Goal: Information Seeking & Learning: Compare options

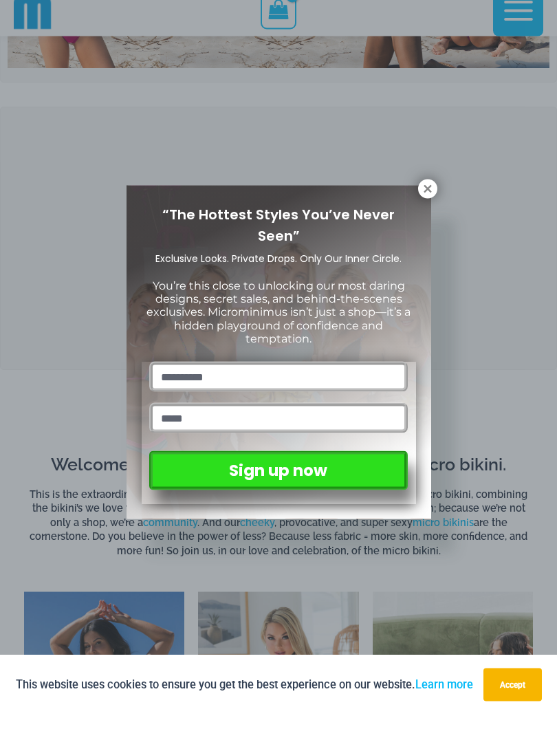
scroll to position [213, 0]
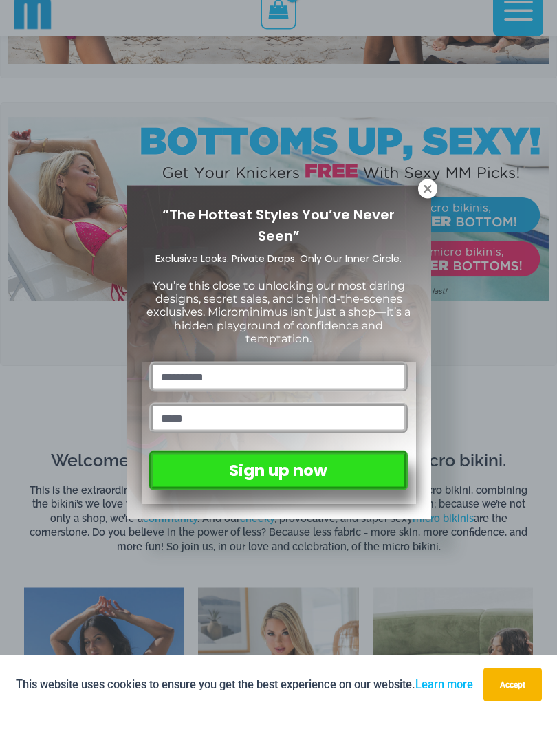
click at [422, 197] on icon at bounding box center [428, 203] width 12 height 12
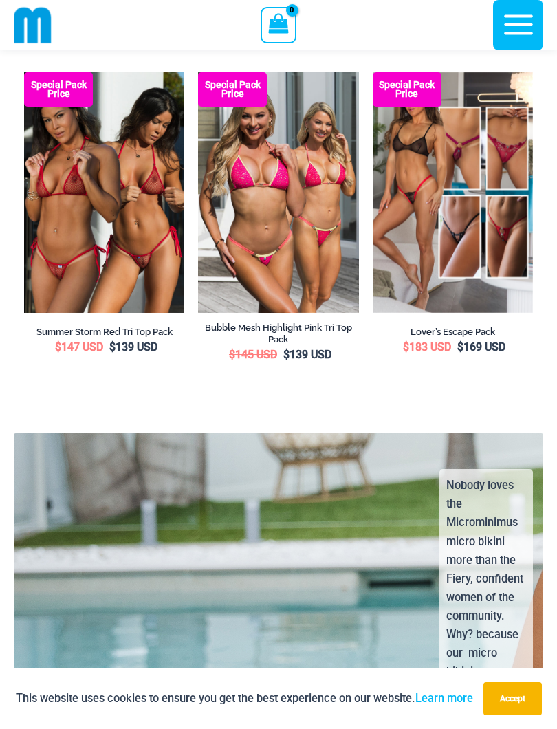
scroll to position [2975, 0]
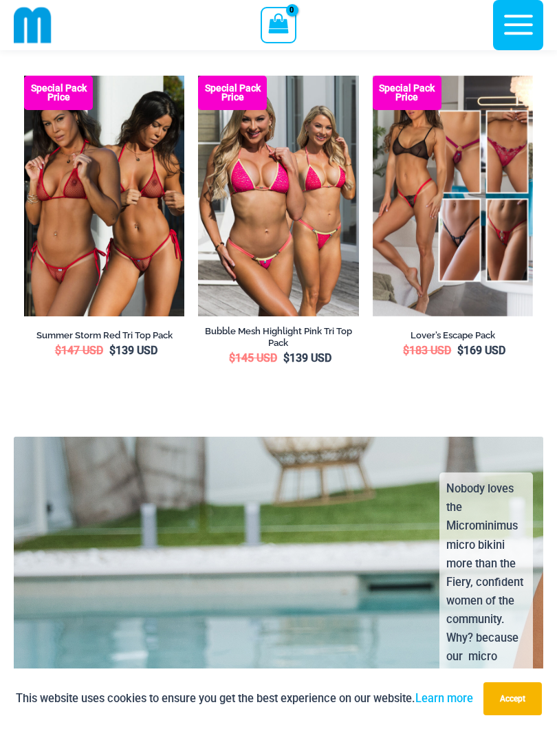
click at [24, 76] on img at bounding box center [24, 76] width 0 height 0
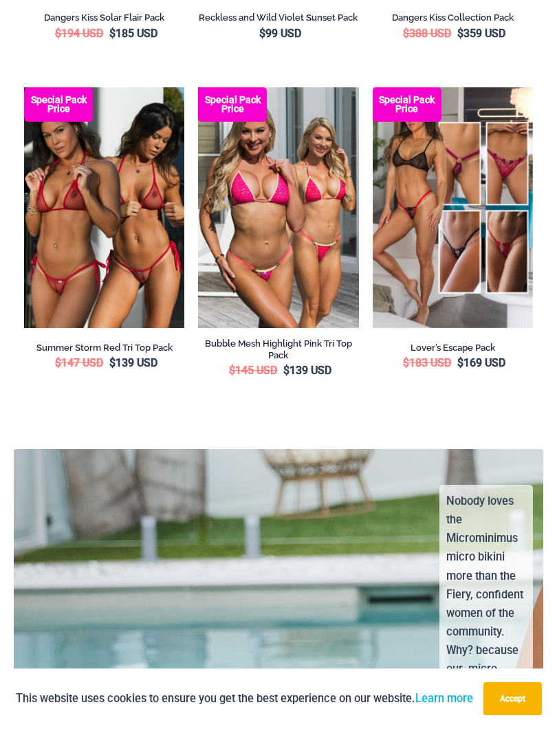
scroll to position [2906, 0]
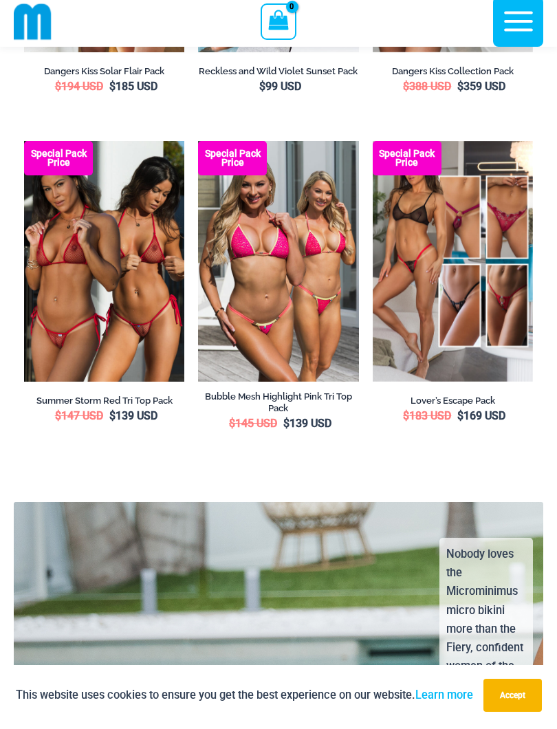
click at [373, 144] on img at bounding box center [373, 144] width 0 height 0
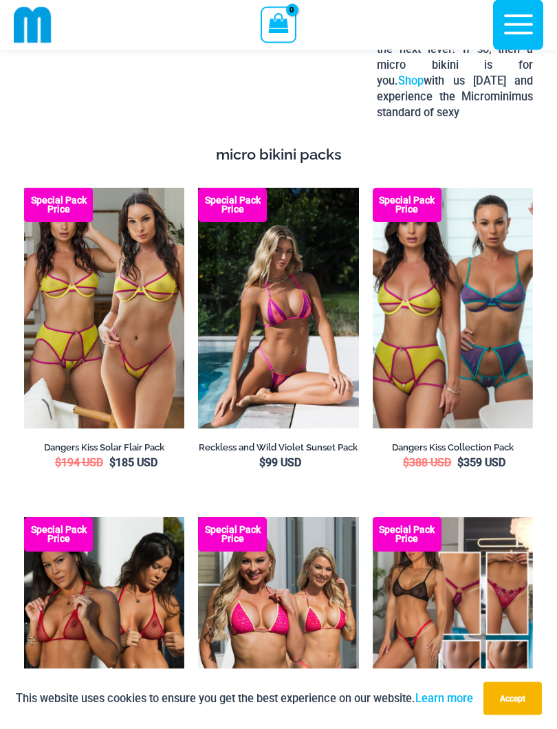
scroll to position [2525, 0]
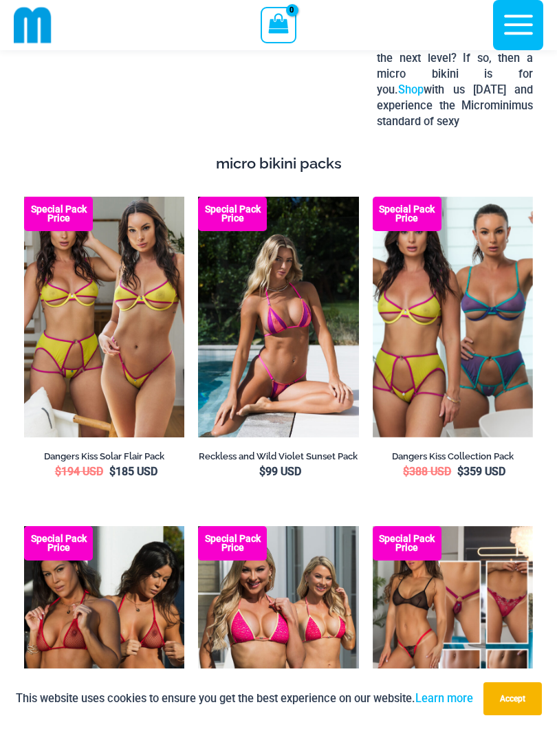
click at [24, 197] on img at bounding box center [24, 197] width 0 height 0
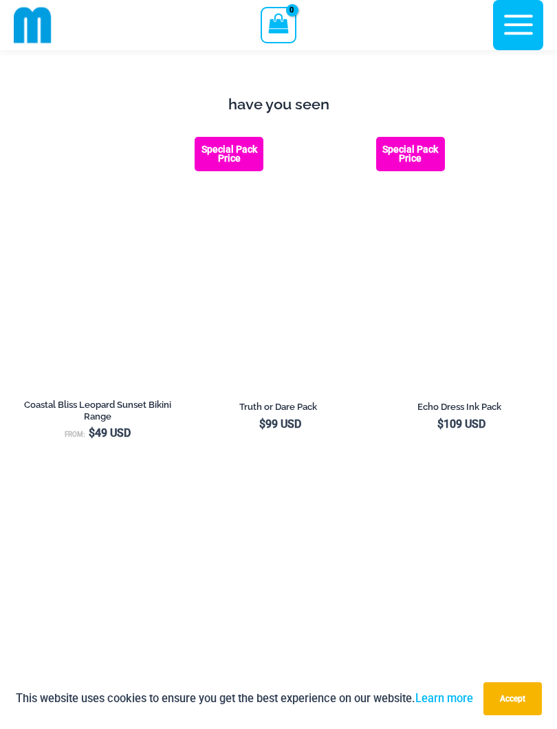
scroll to position [1391, 0]
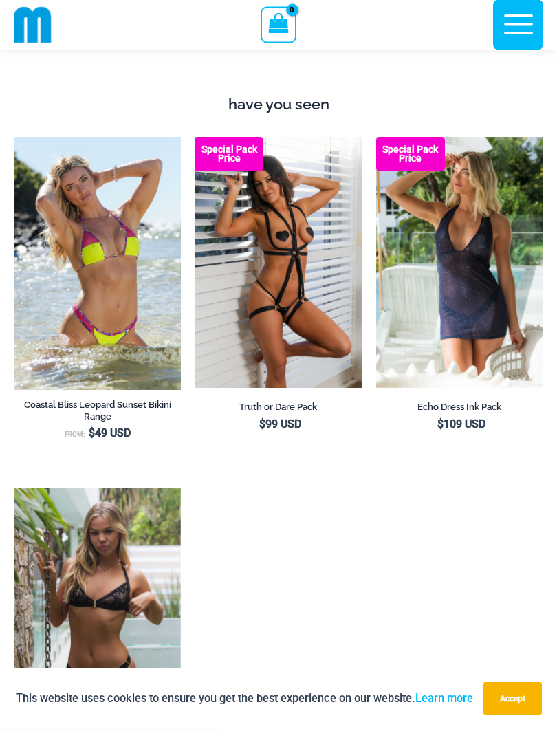
click at [376, 138] on img at bounding box center [376, 138] width 0 height 0
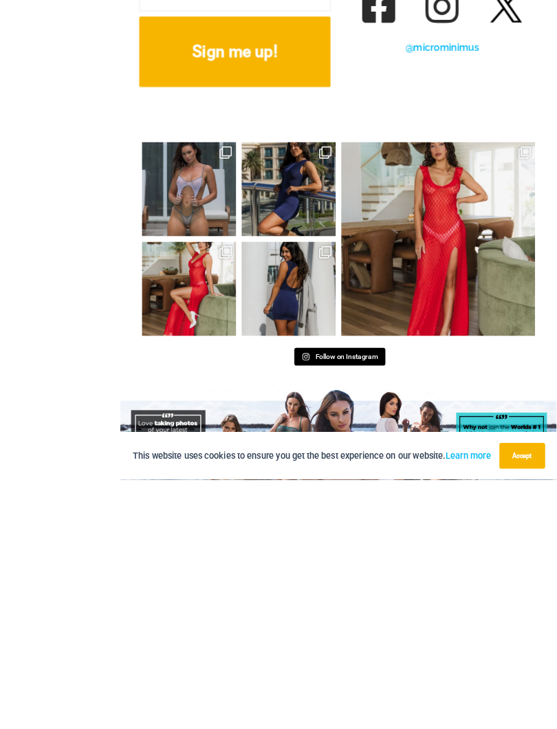
scroll to position [7122, 0]
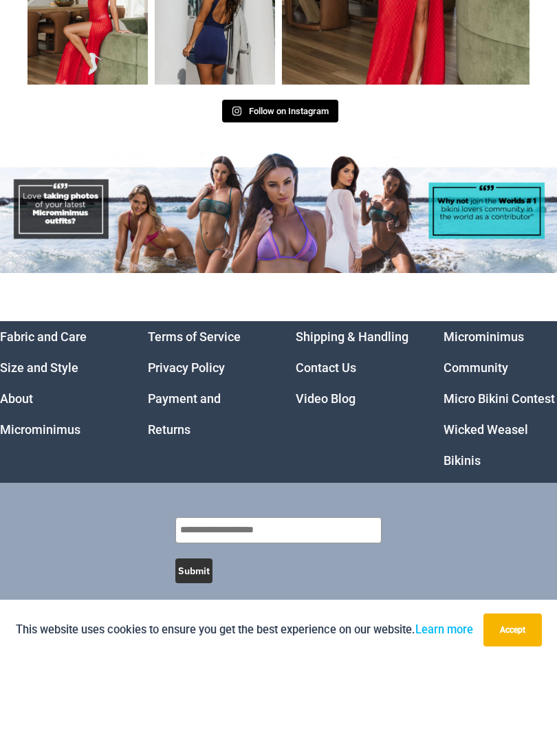
click at [500, 491] on link "Wicked Weasel Bikinis" at bounding box center [486, 513] width 85 height 45
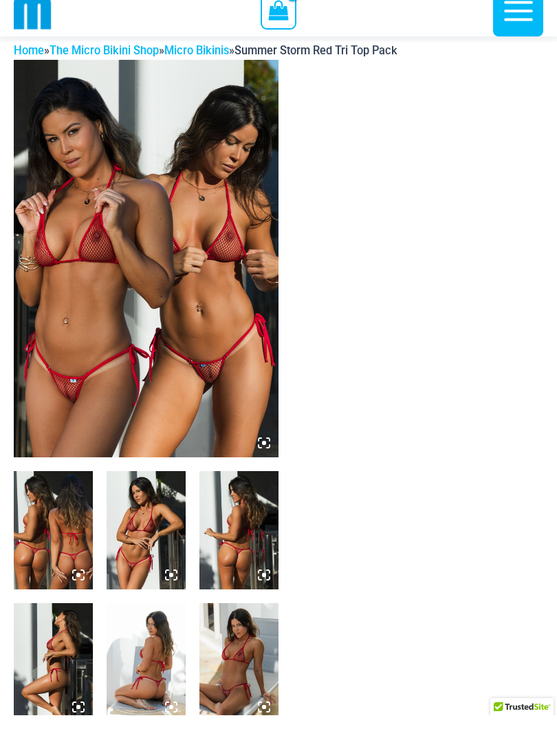
scroll to position [118, 0]
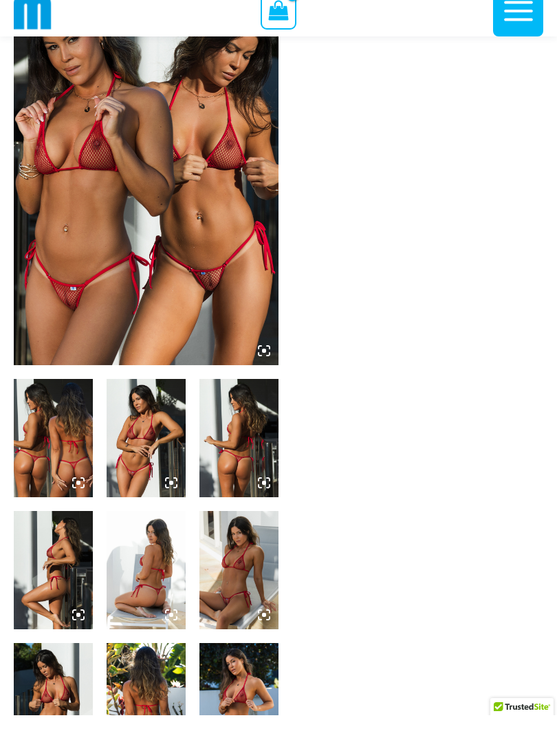
click at [59, 423] on img at bounding box center [53, 452] width 79 height 118
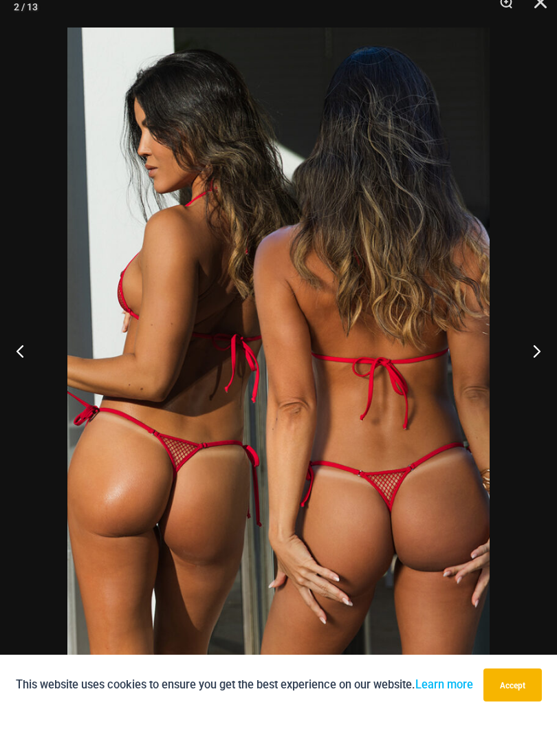
click at [533, 356] on button "Next" at bounding box center [532, 364] width 52 height 69
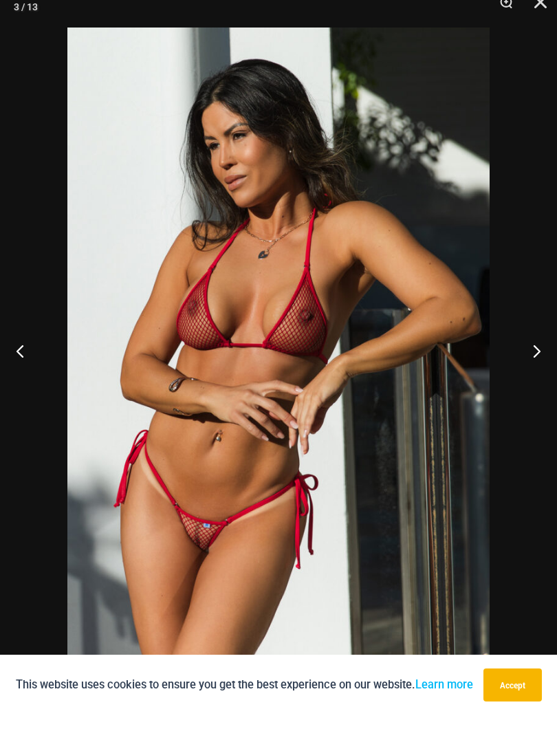
click at [550, 347] on button "Next" at bounding box center [532, 364] width 52 height 69
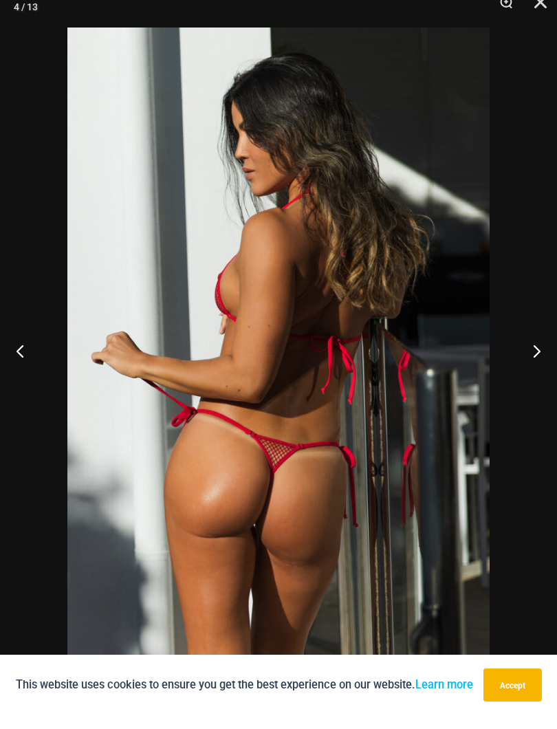
click at [539, 349] on button "Next" at bounding box center [532, 364] width 52 height 69
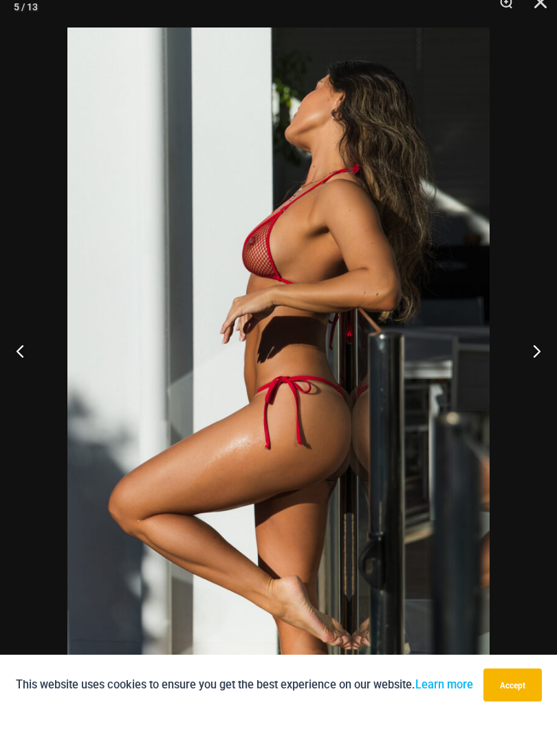
click at [537, 344] on button "Next" at bounding box center [532, 364] width 52 height 69
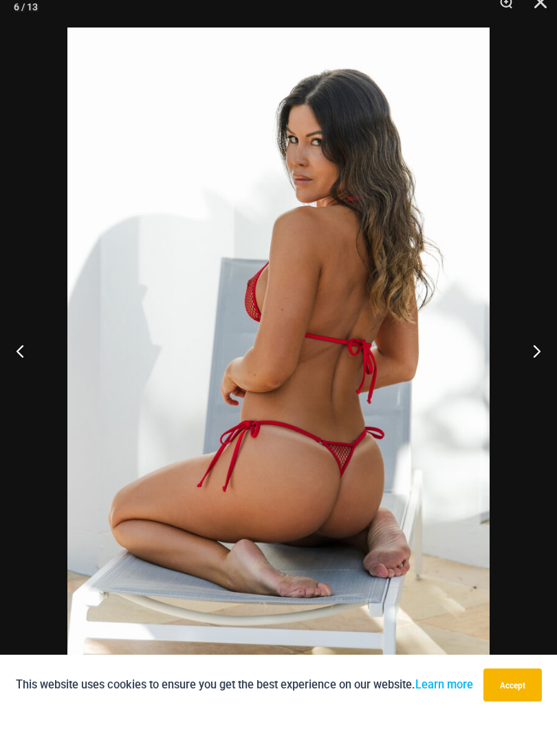
click at [550, 356] on button "Next" at bounding box center [532, 364] width 52 height 69
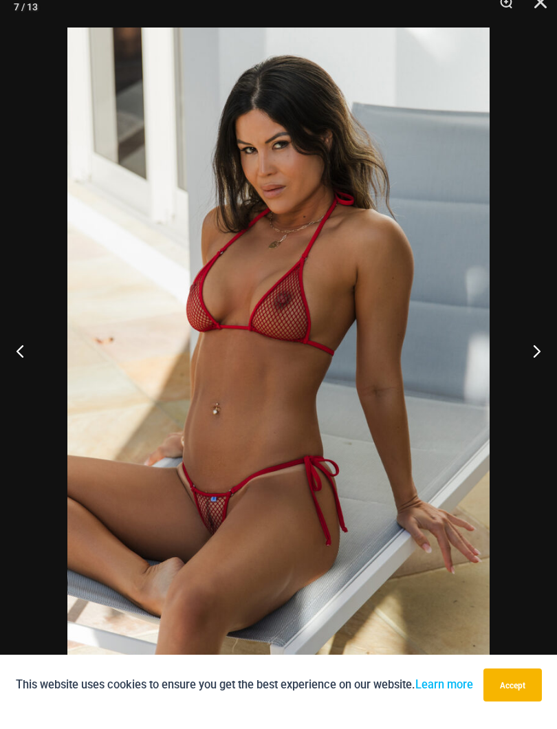
click at [533, 352] on button "Next" at bounding box center [532, 364] width 52 height 69
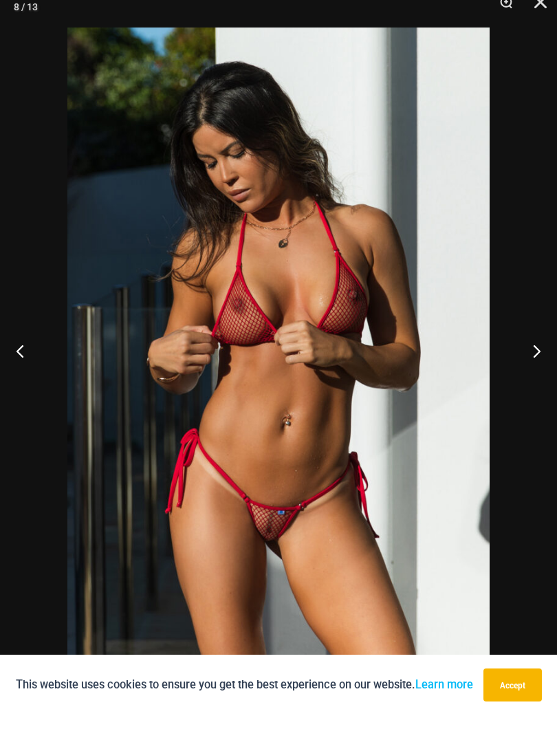
click at [528, 353] on button "Next" at bounding box center [532, 364] width 52 height 69
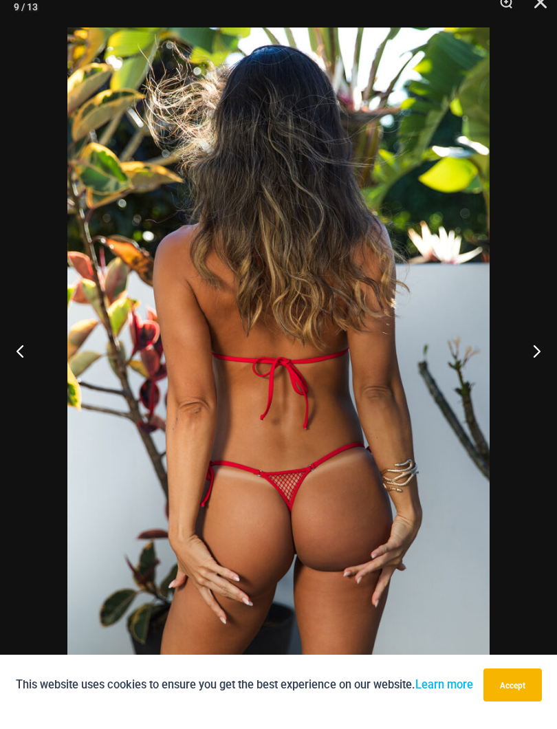
click at [526, 367] on button "Next" at bounding box center [532, 364] width 52 height 69
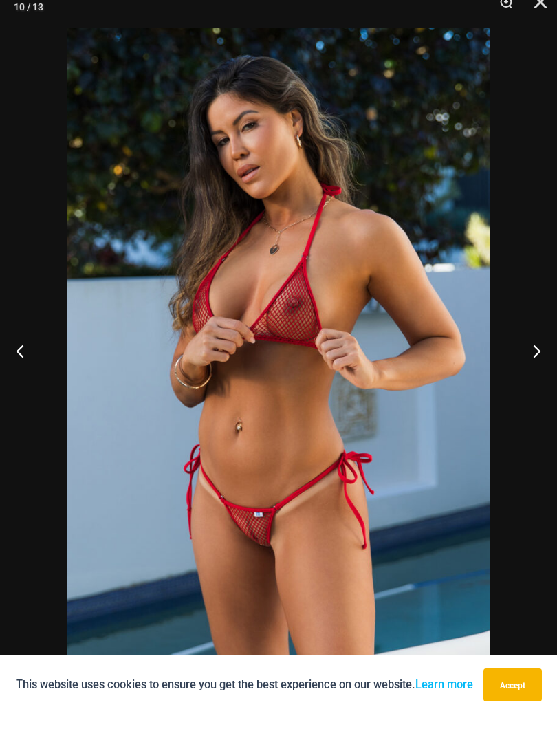
click at [524, 371] on button "Next" at bounding box center [532, 364] width 52 height 69
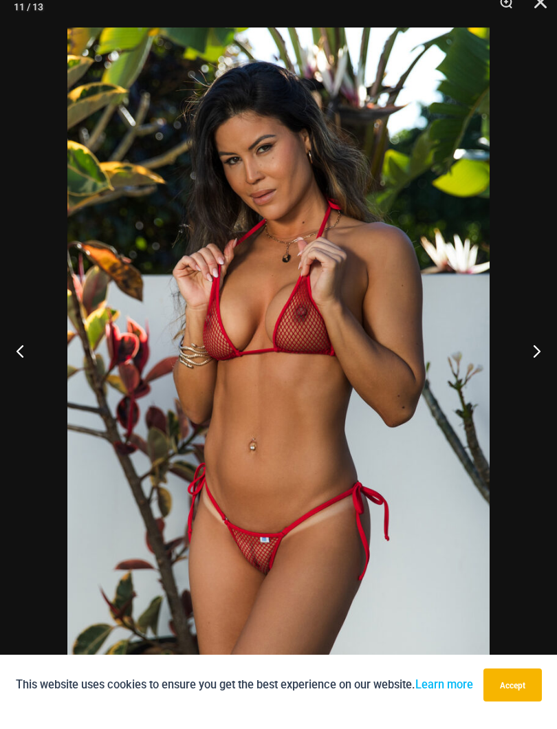
click at [525, 350] on button "Next" at bounding box center [532, 364] width 52 height 69
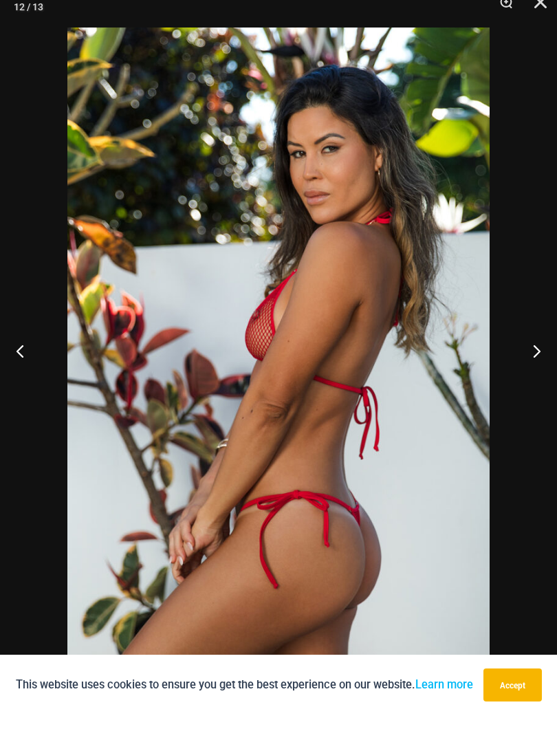
click at [526, 352] on button "Next" at bounding box center [532, 364] width 52 height 69
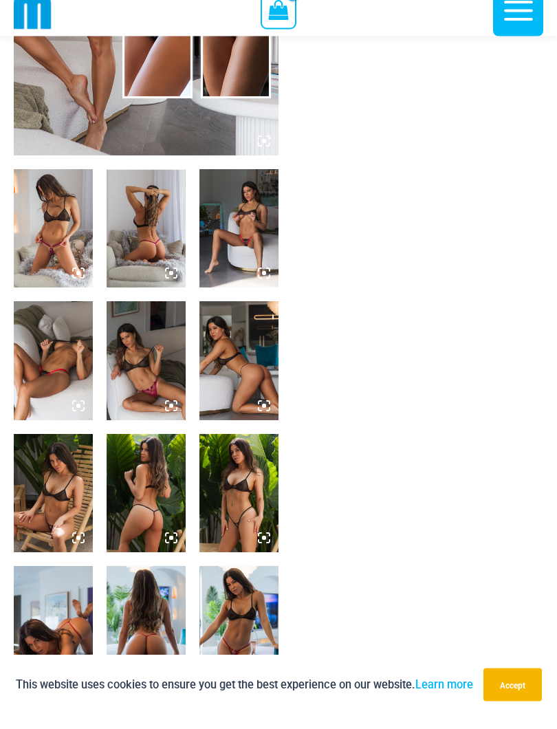
scroll to position [317, 0]
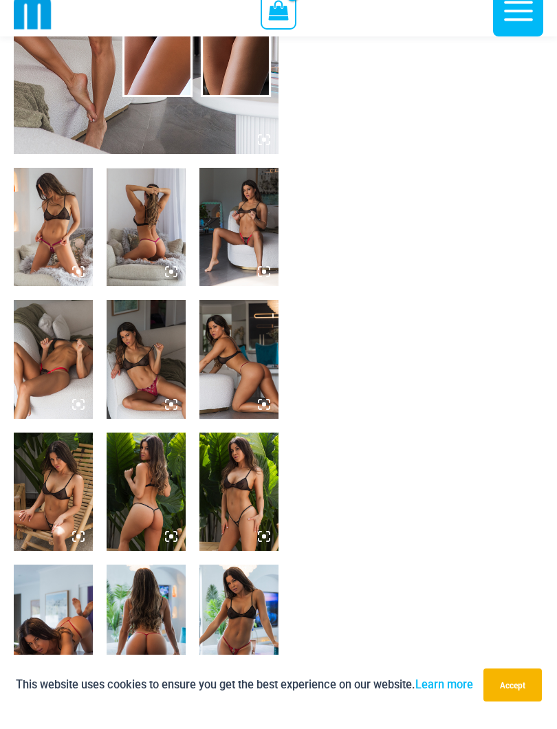
click at [67, 226] on img at bounding box center [53, 241] width 79 height 118
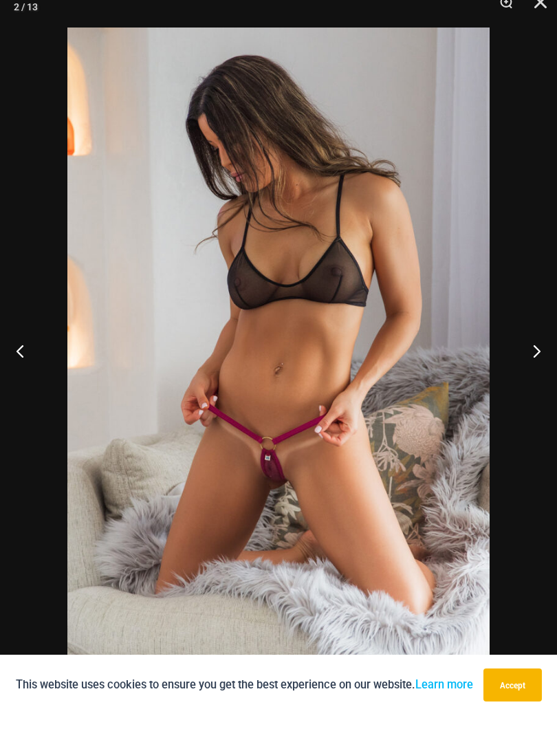
click at [529, 358] on button "Next" at bounding box center [532, 364] width 52 height 69
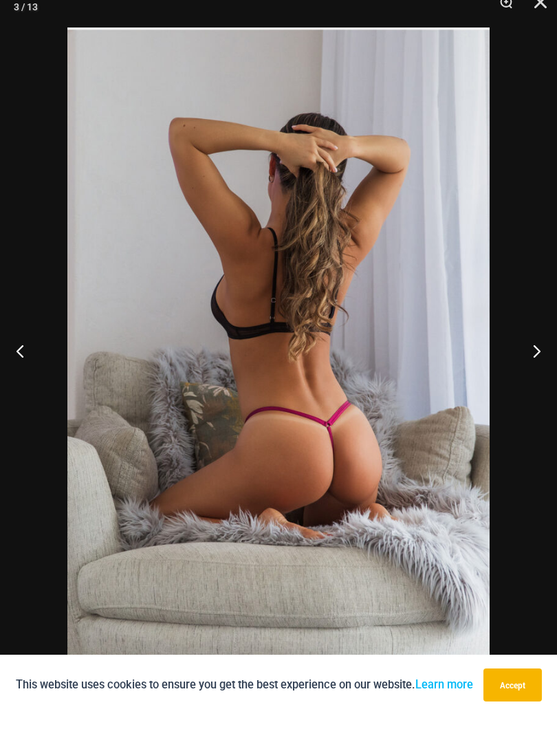
click at [524, 358] on button "Next" at bounding box center [532, 364] width 52 height 69
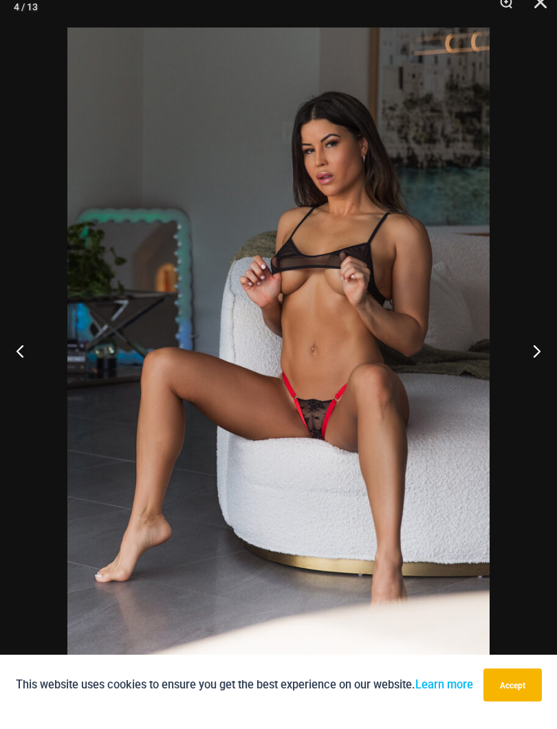
click at [531, 346] on button "Next" at bounding box center [532, 364] width 52 height 69
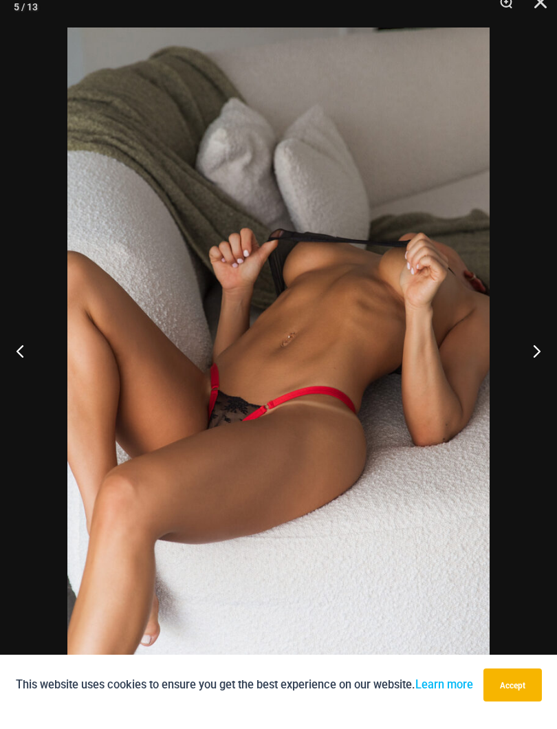
click at [530, 355] on button "Next" at bounding box center [532, 364] width 52 height 69
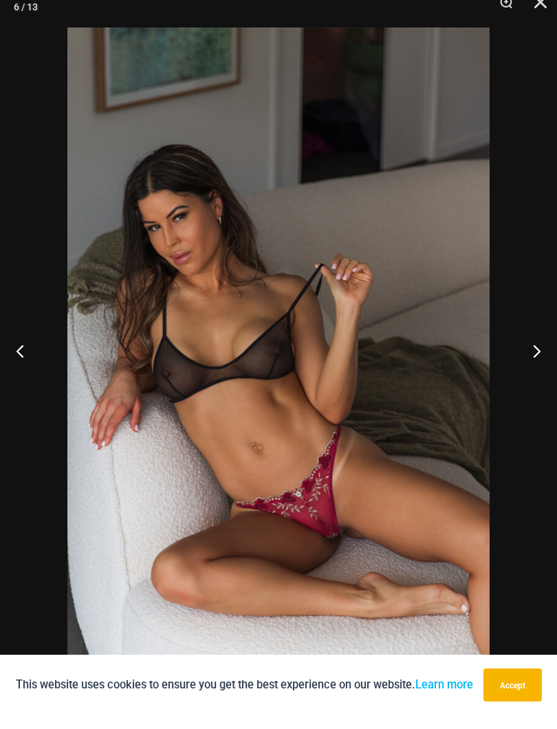
click at [520, 342] on button "Next" at bounding box center [532, 364] width 52 height 69
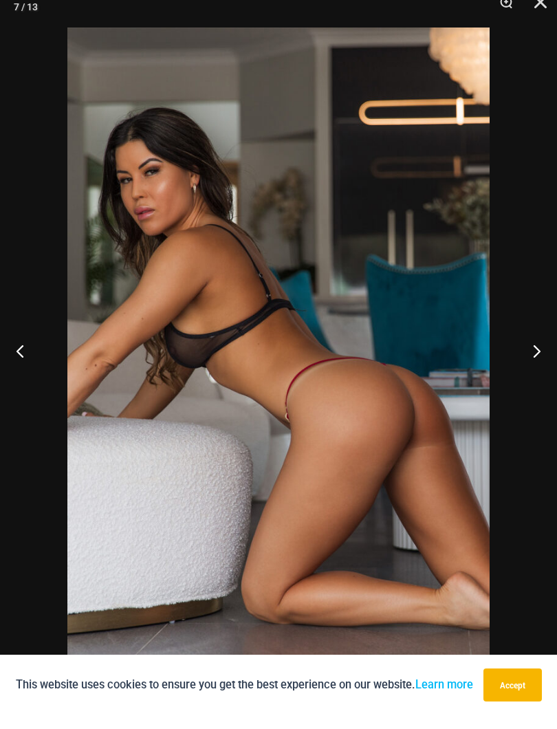
click at [522, 349] on button "Next" at bounding box center [532, 364] width 52 height 69
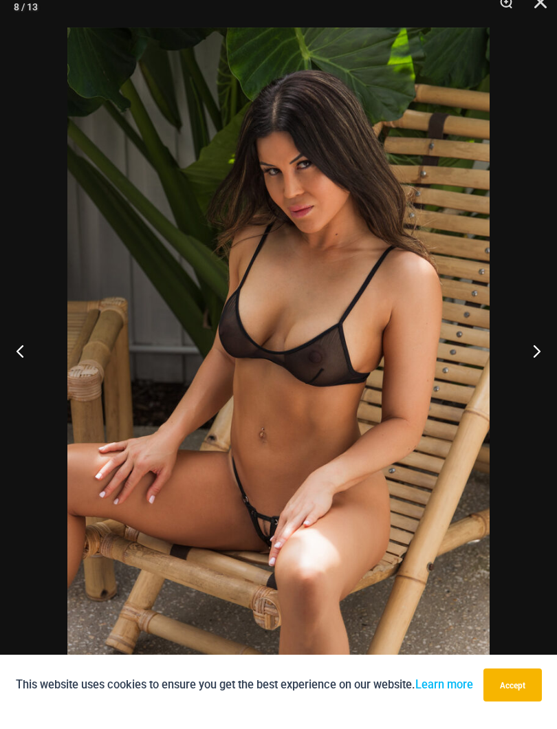
click at [516, 349] on button "Next" at bounding box center [532, 364] width 52 height 69
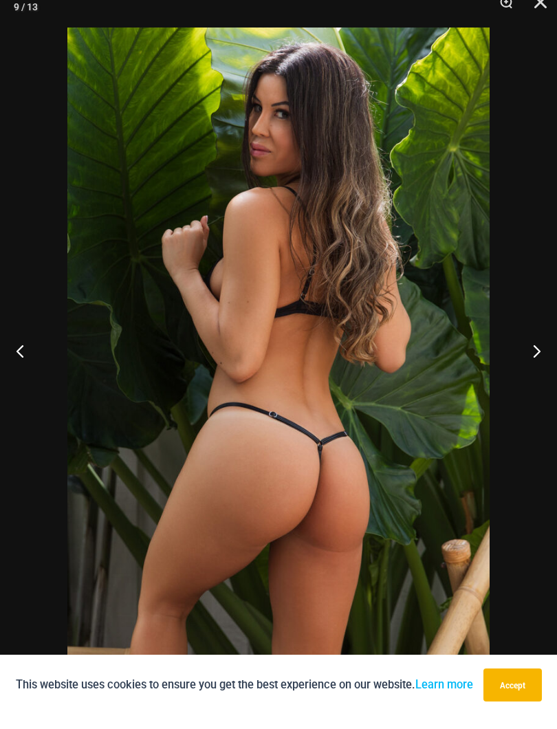
click at [517, 354] on button "Next" at bounding box center [532, 364] width 52 height 69
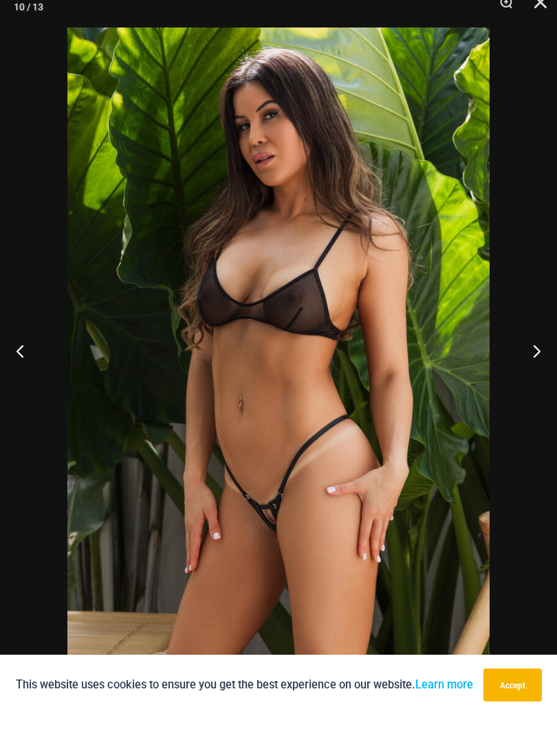
click at [516, 347] on button "Next" at bounding box center [532, 364] width 52 height 69
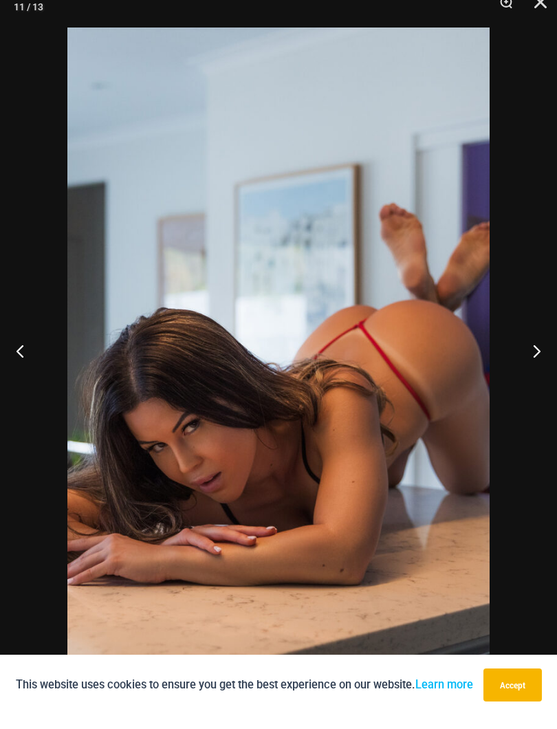
click at [517, 344] on button "Next" at bounding box center [532, 364] width 52 height 69
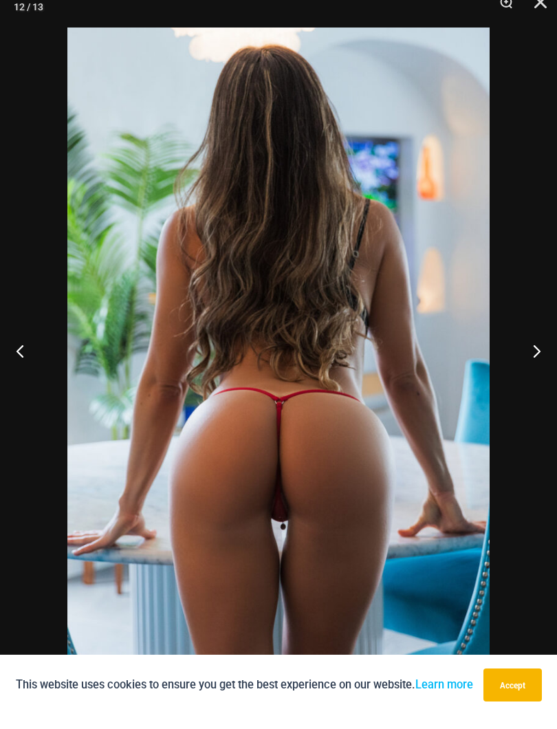
click at [519, 352] on button "Next" at bounding box center [532, 364] width 52 height 69
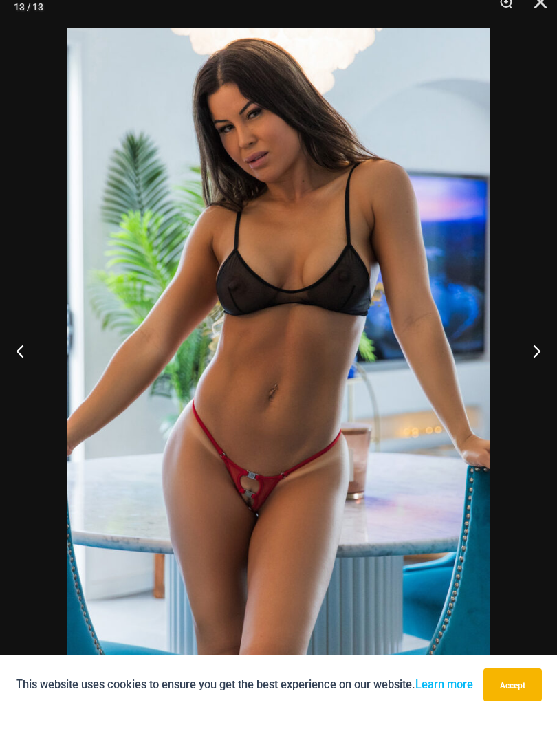
click at [32, 346] on button "Previous" at bounding box center [26, 364] width 52 height 69
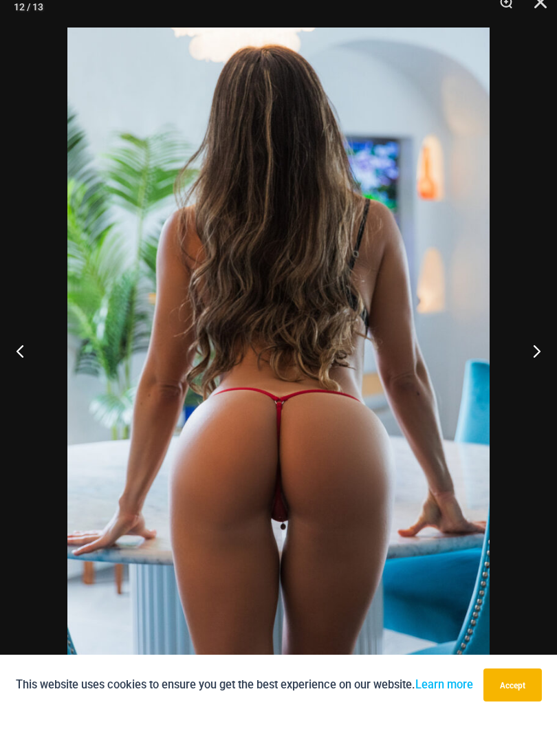
click at [531, 352] on button "Next" at bounding box center [532, 364] width 52 height 69
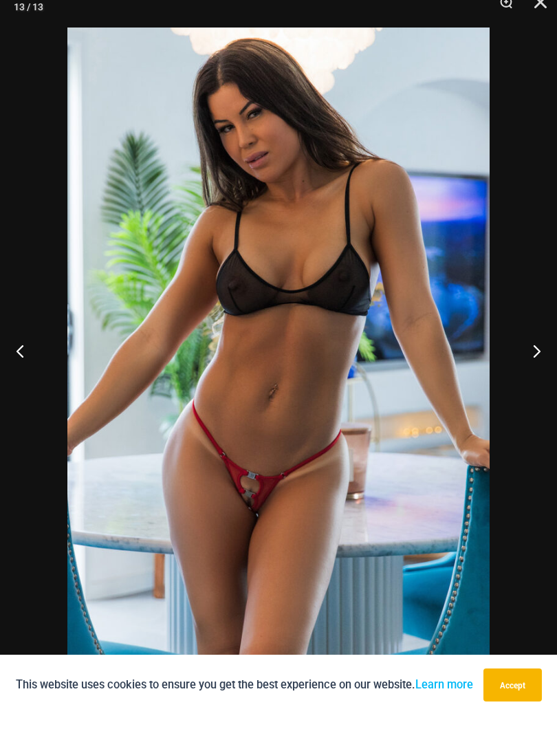
click at [524, 354] on button "Next" at bounding box center [532, 364] width 52 height 69
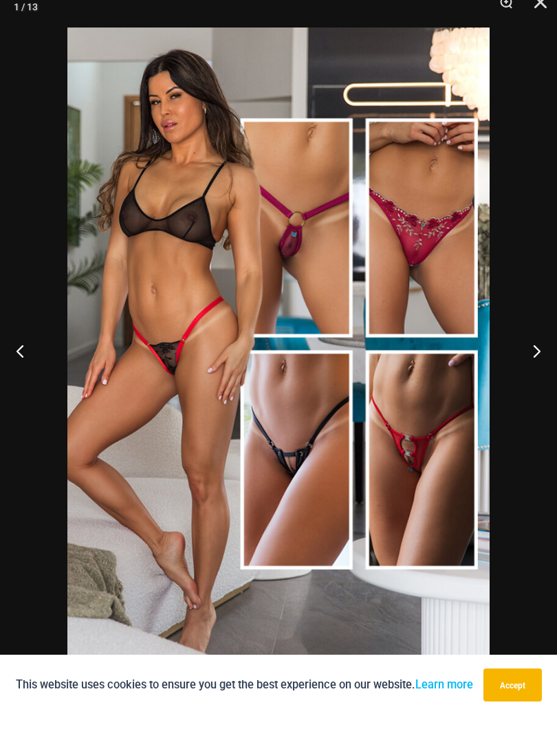
click at [530, 352] on button "Next" at bounding box center [532, 364] width 52 height 69
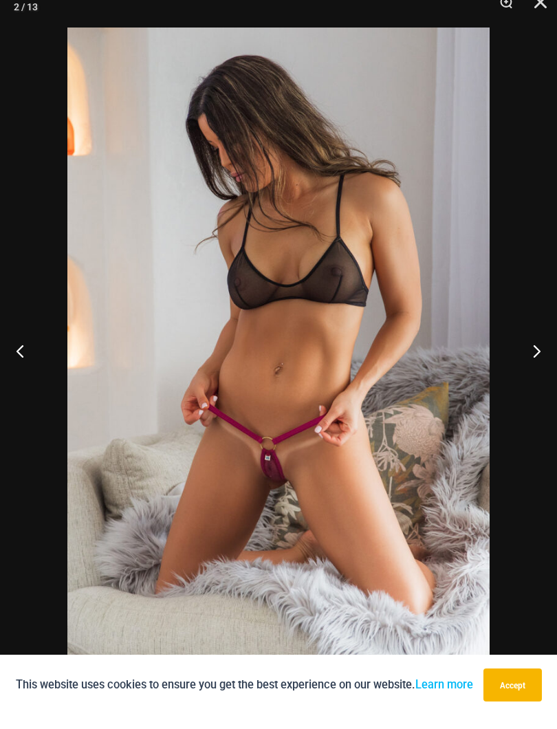
click at [527, 365] on button "Next" at bounding box center [532, 364] width 52 height 69
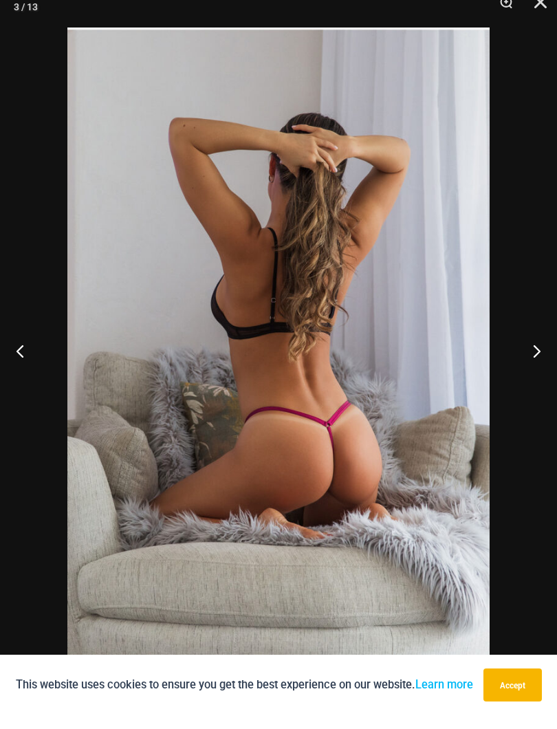
click at [525, 363] on button "Next" at bounding box center [532, 364] width 52 height 69
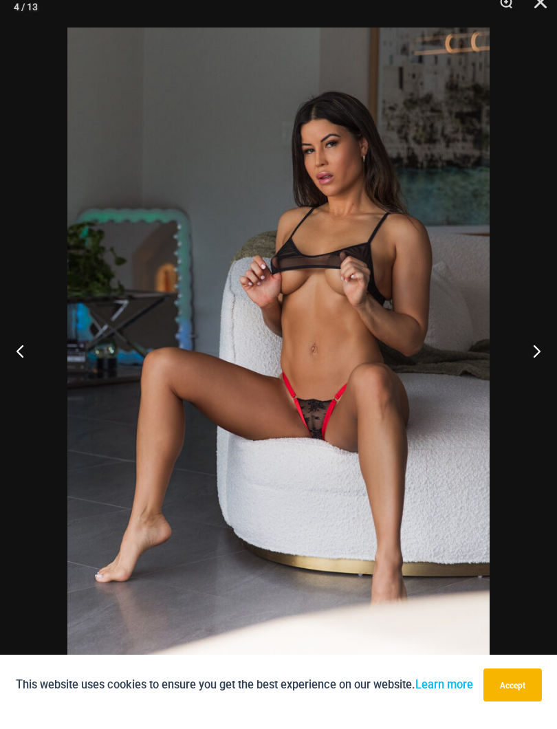
click at [528, 14] on button "Close" at bounding box center [536, 20] width 34 height 41
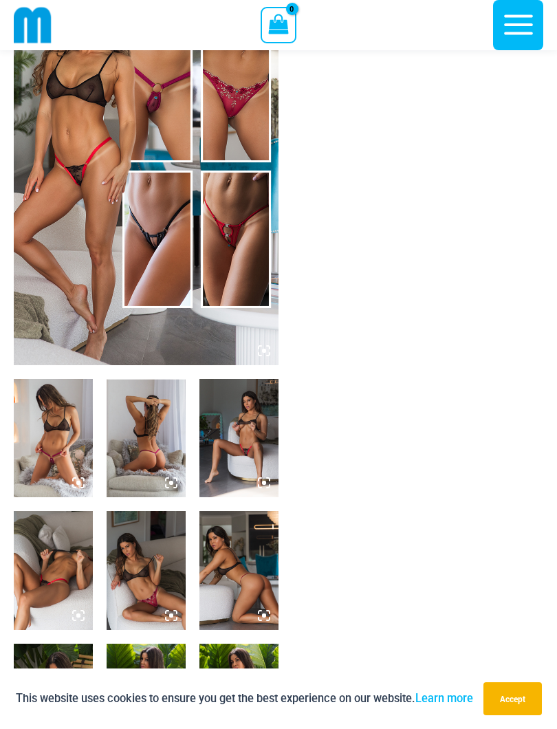
scroll to position [0, 0]
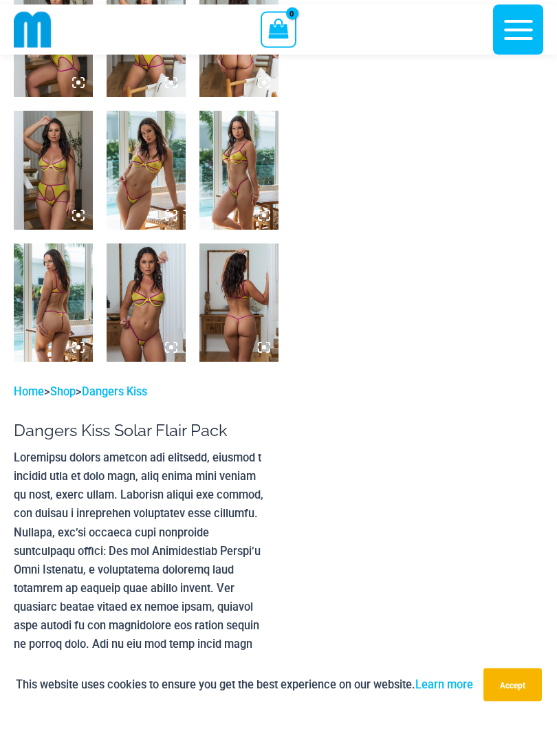
scroll to position [507, 0]
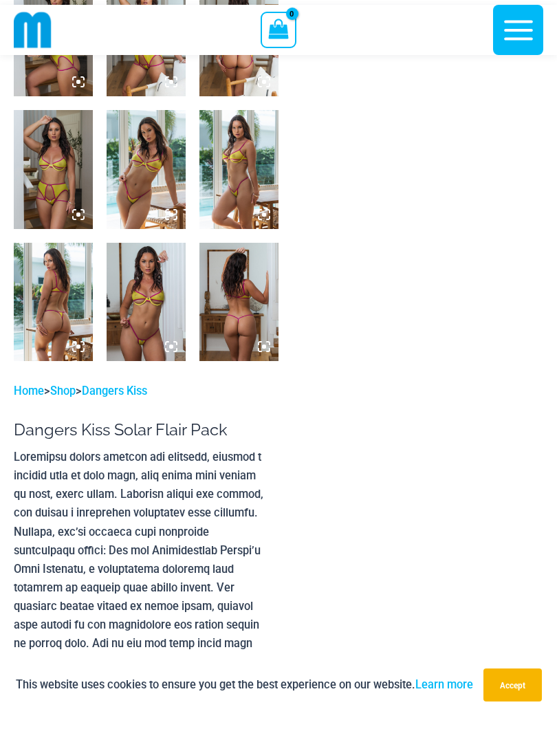
click at [157, 293] on img at bounding box center [146, 316] width 79 height 118
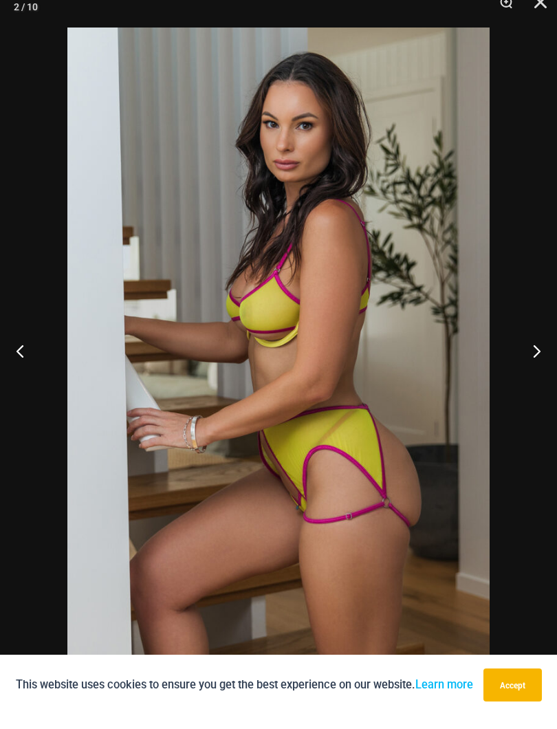
click at [391, 343] on div at bounding box center [278, 364] width 557 height 729
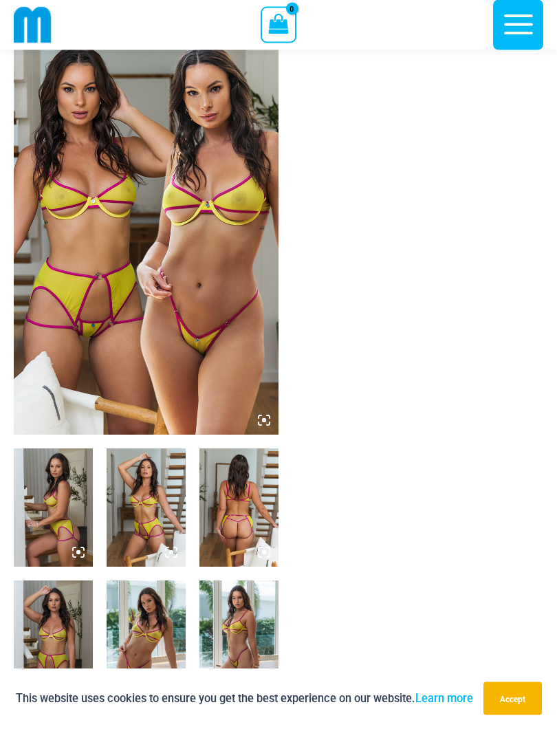
scroll to position [0, 0]
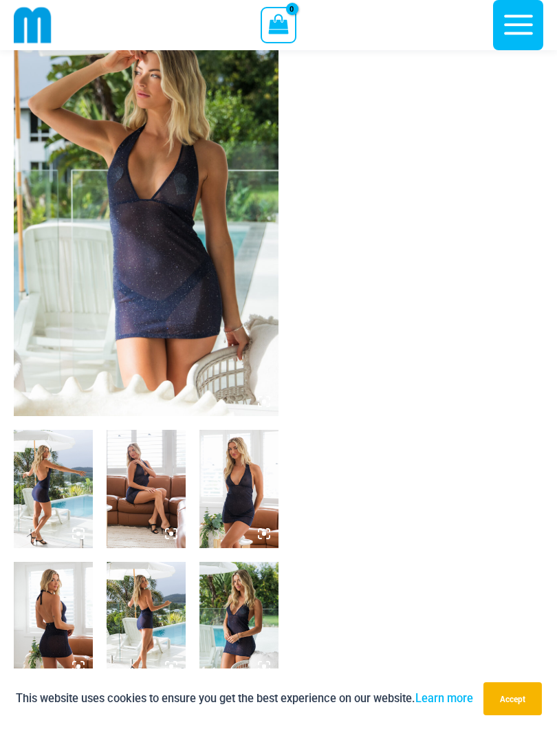
scroll to position [61, 0]
